Goal: Transaction & Acquisition: Purchase product/service

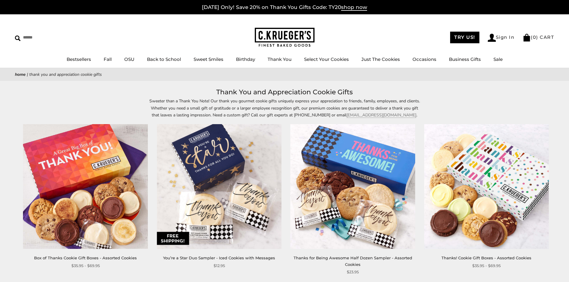
click at [493, 209] on img at bounding box center [486, 187] width 125 height 125
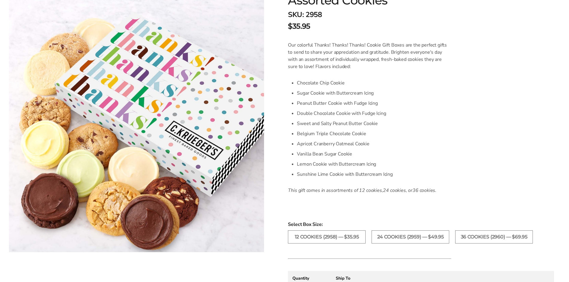
scroll to position [142, 0]
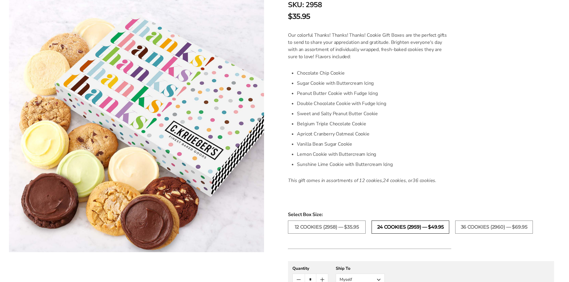
click at [404, 226] on label "24 Cookies (2959) — $49.95" at bounding box center [410, 227] width 78 height 13
